Goal: Task Accomplishment & Management: Complete application form

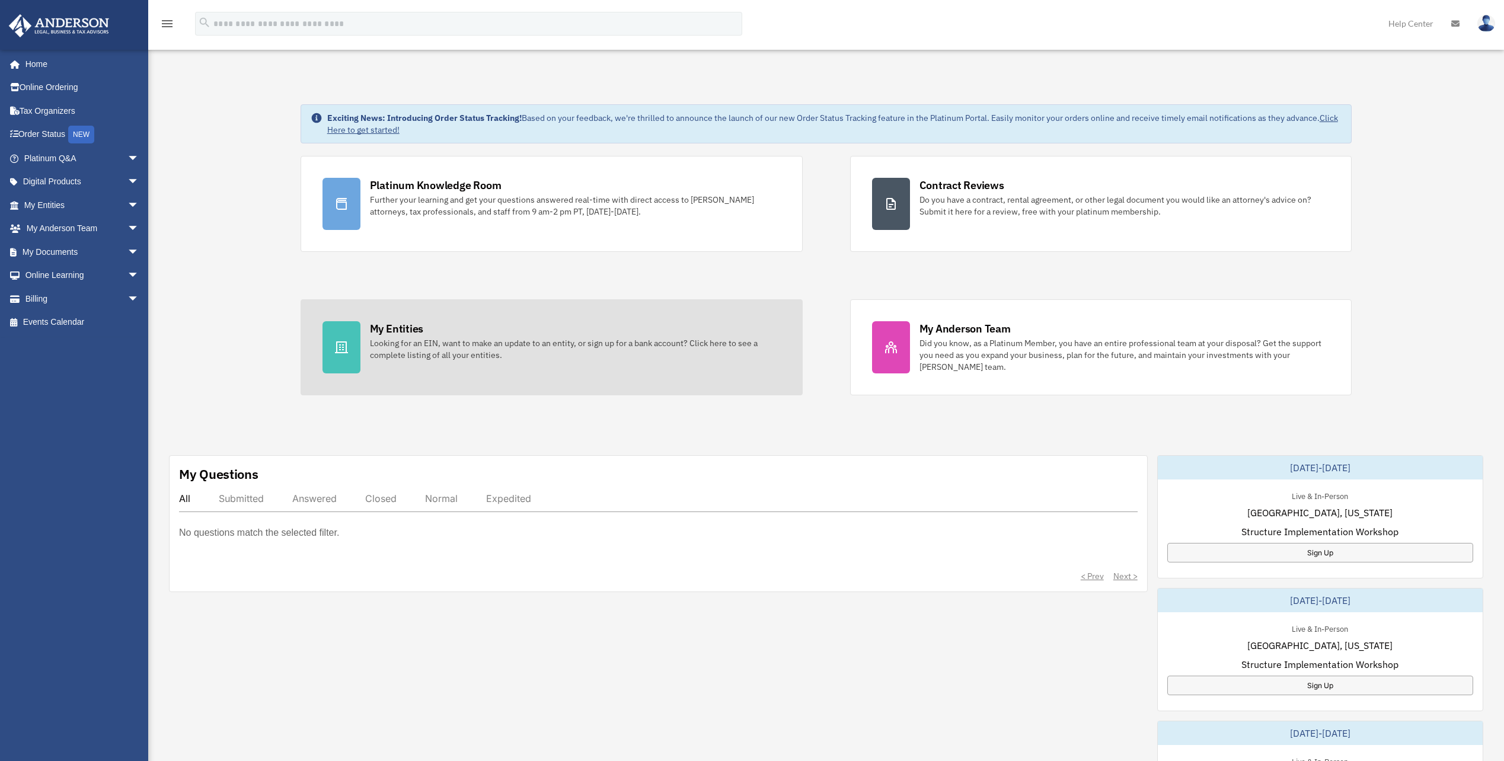
click at [407, 322] on div "My Entities" at bounding box center [396, 328] width 53 height 15
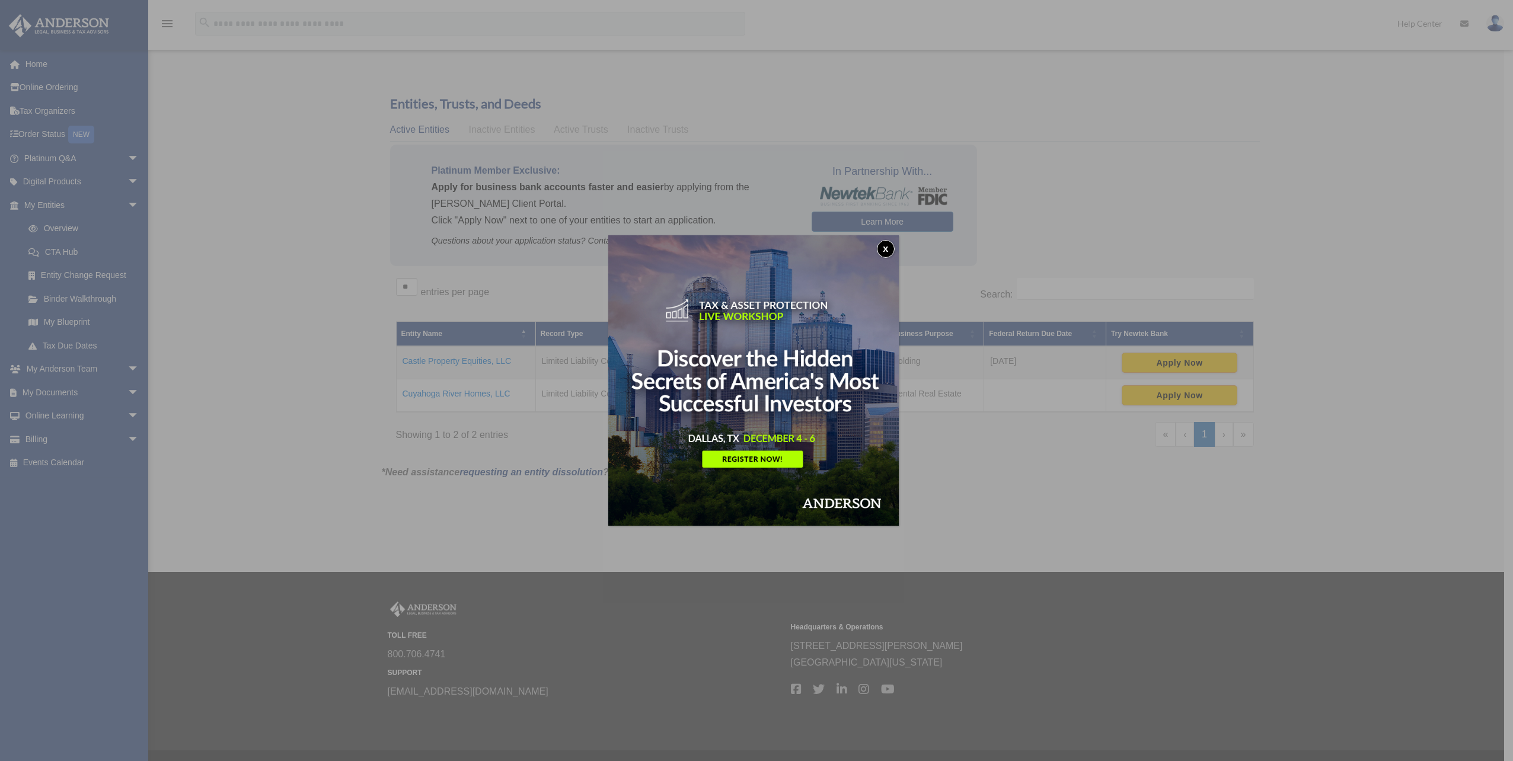
click at [886, 251] on button "x" at bounding box center [886, 249] width 18 height 18
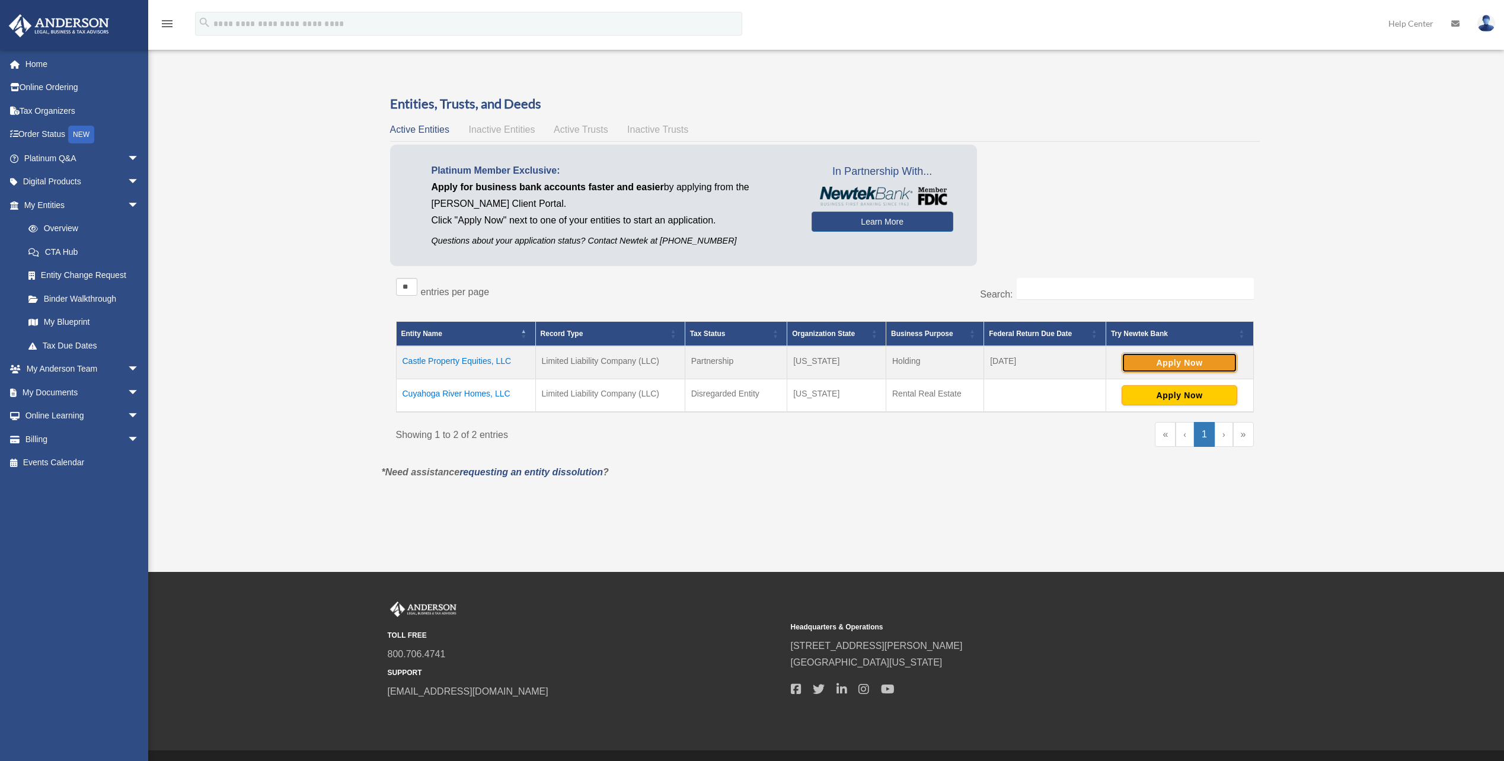
click at [1212, 358] on button "Apply Now" at bounding box center [1180, 363] width 116 height 20
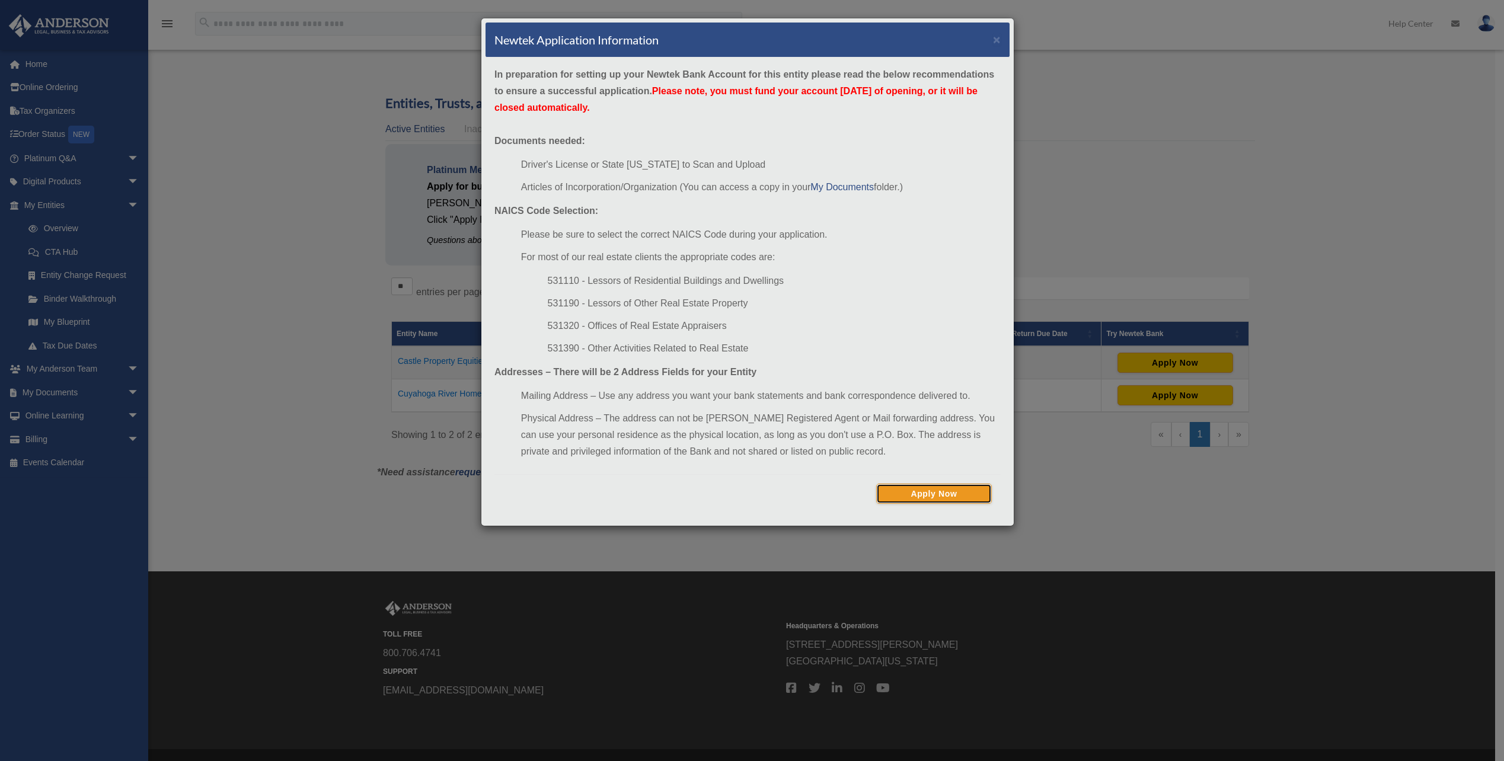
click at [937, 486] on button "Apply Now" at bounding box center [934, 494] width 116 height 20
